Goal: Complete application form

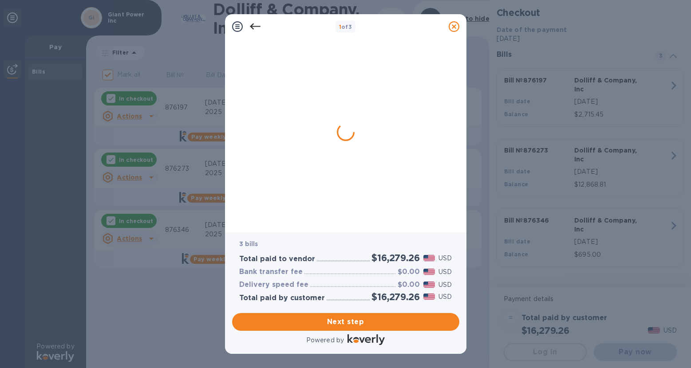
checkbox input "false"
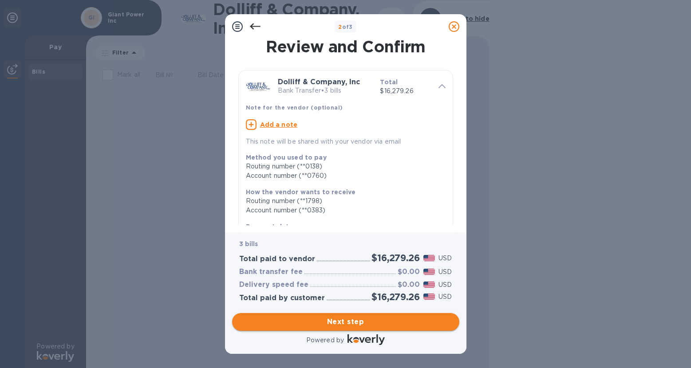
click at [346, 324] on span "Next step" at bounding box center [345, 322] width 213 height 11
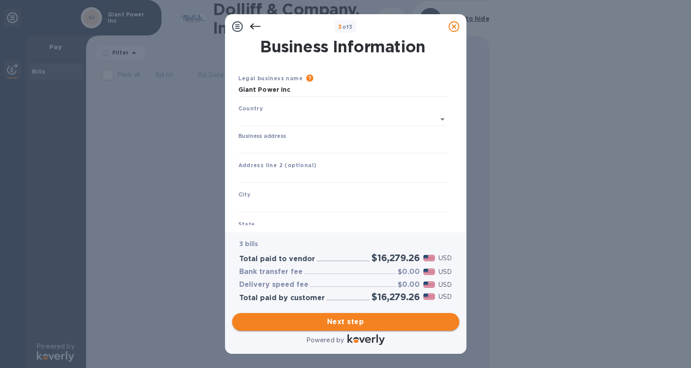
type input "[GEOGRAPHIC_DATA]"
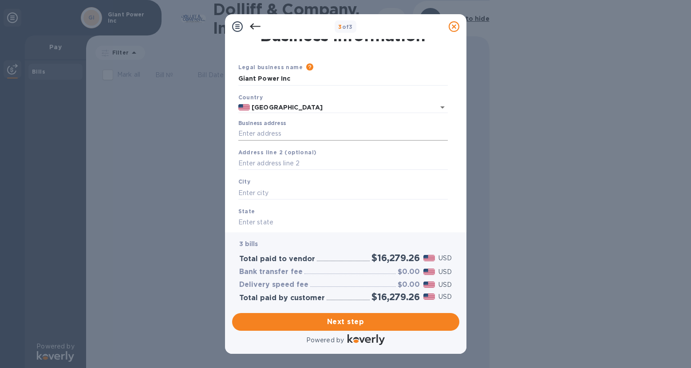
scroll to position [12, 0]
click at [308, 134] on input "Business address" at bounding box center [342, 133] width 209 height 13
type input "[STREET_ADDRESS]"
click at [299, 165] on input "text" at bounding box center [342, 163] width 209 height 13
type input "Unit A400"
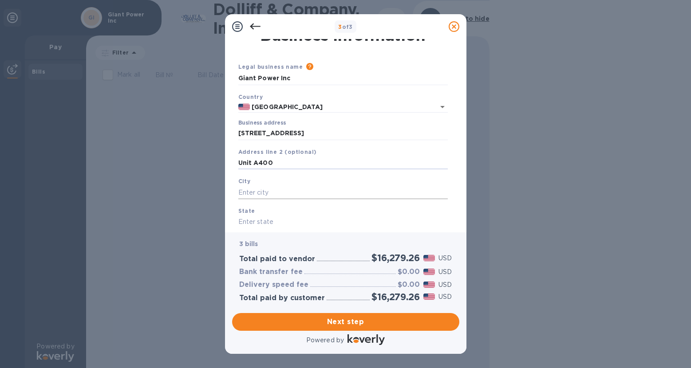
click at [300, 194] on input "text" at bounding box center [342, 192] width 209 height 13
type input "Weymouth"
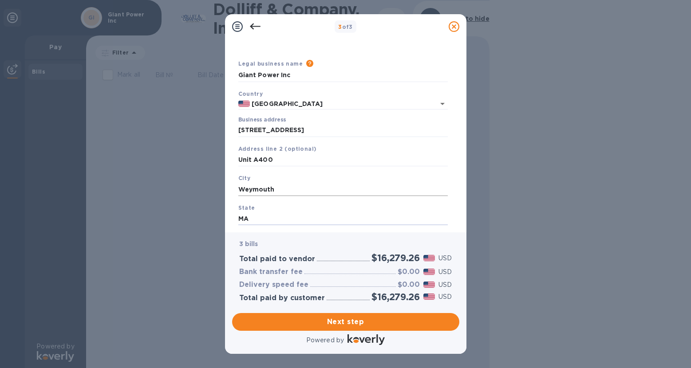
scroll to position [66, 0]
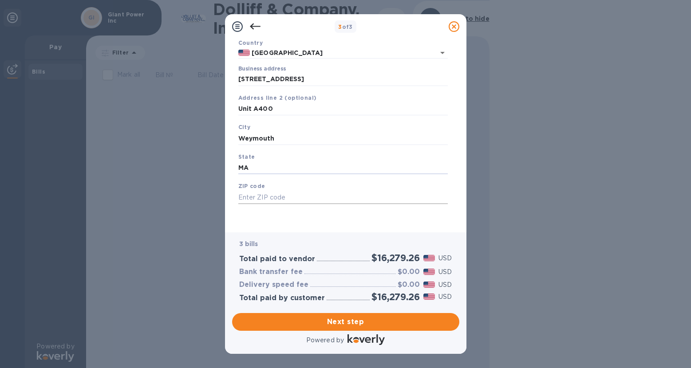
type input "MA"
click at [297, 197] on input "text" at bounding box center [342, 197] width 209 height 13
type input "02189"
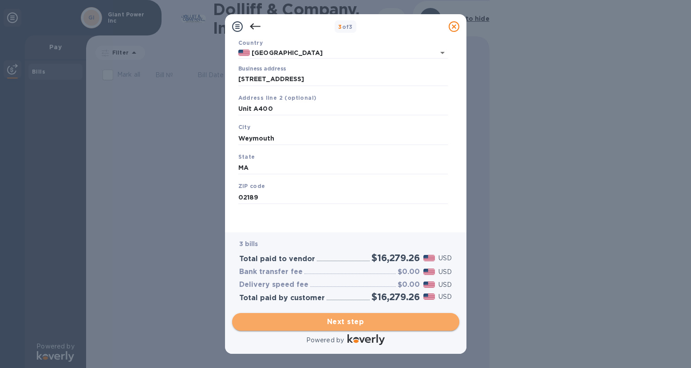
click at [367, 323] on span "Next step" at bounding box center [345, 322] width 213 height 11
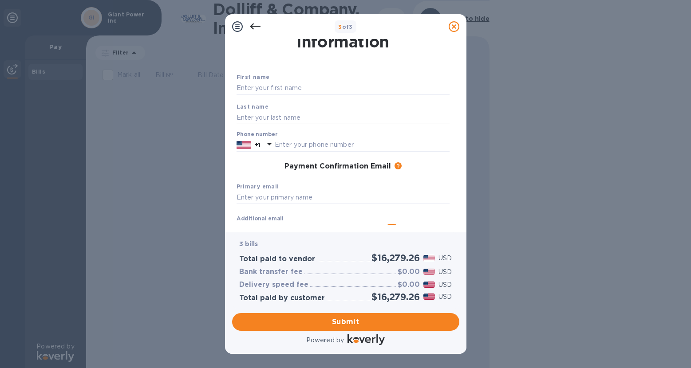
scroll to position [0, 0]
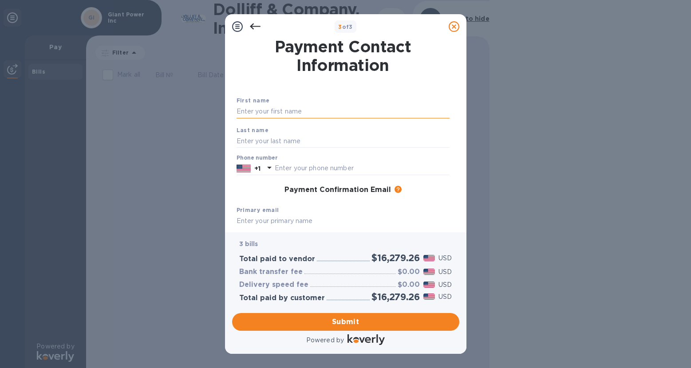
click at [303, 110] on input "text" at bounding box center [343, 111] width 213 height 13
type input "[PERSON_NAME]"
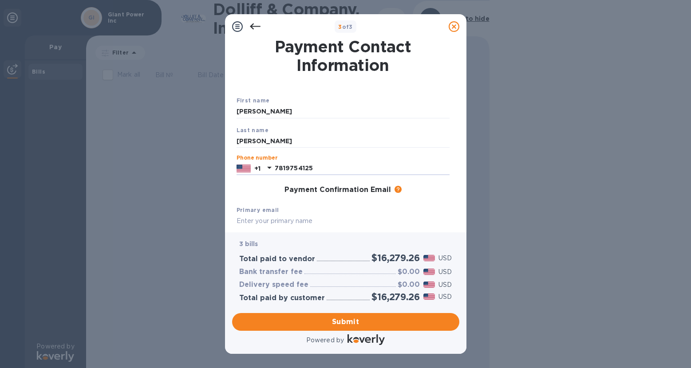
type input "7819754125"
click at [268, 198] on div "First name [PERSON_NAME] Last name [PERSON_NAME] Phone number [PHONE_NUMBER] Pa…" at bounding box center [343, 191] width 220 height 199
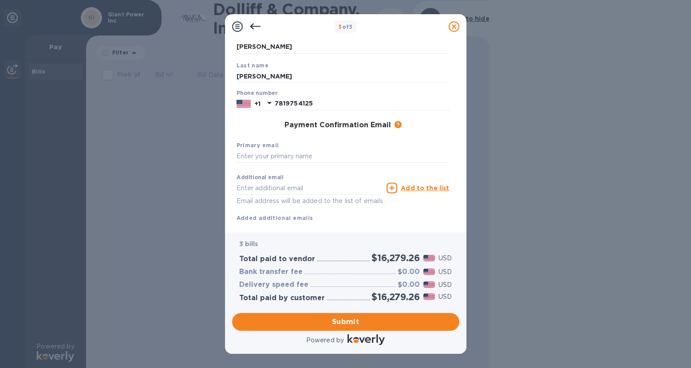
scroll to position [87, 0]
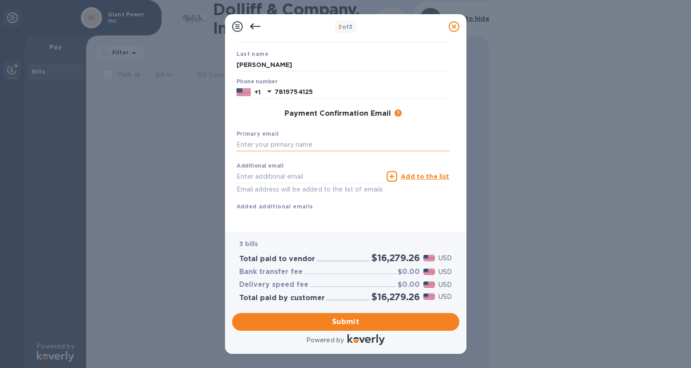
click at [279, 138] on input "text" at bounding box center [343, 144] width 213 height 13
type input "[EMAIL_ADDRESS][DOMAIN_NAME]"
click at [355, 224] on div "First name [PERSON_NAME] Last name [PERSON_NAME] Phone number [PHONE_NUMBER] Pa…" at bounding box center [343, 123] width 213 height 206
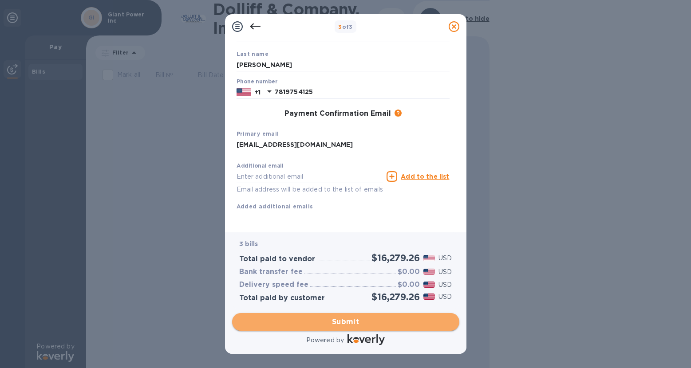
click at [347, 322] on span "Submit" at bounding box center [345, 322] width 213 height 11
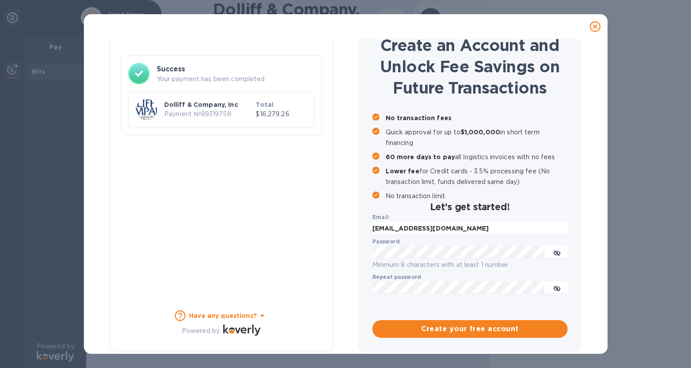
scroll to position [40, 0]
